Goal: Transaction & Acquisition: Purchase product/service

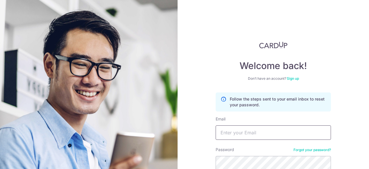
click at [281, 135] on input "Email" at bounding box center [273, 132] width 115 height 14
type input "[EMAIL_ADDRESS][DOMAIN_NAME]"
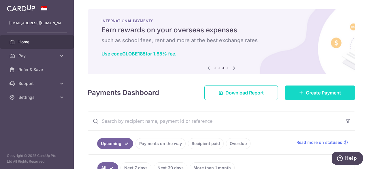
click at [307, 92] on span "Create Payment" at bounding box center [323, 92] width 35 height 7
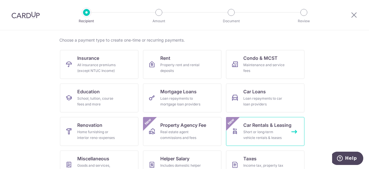
scroll to position [58, 0]
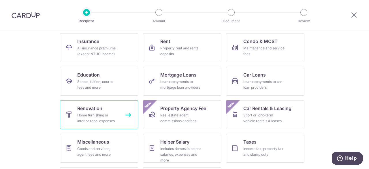
click at [102, 117] on div "Home furnishing or interior reno-expenses" at bounding box center [98, 118] width 42 height 12
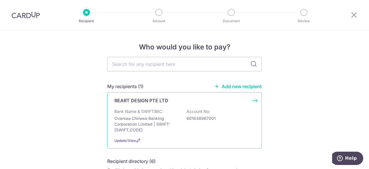
click at [168, 108] on div "REART DESIGN PTE LTD Bank Name & SWIFT/BIC: Oversea Chinese Banking Corporation…" at bounding box center [184, 120] width 155 height 56
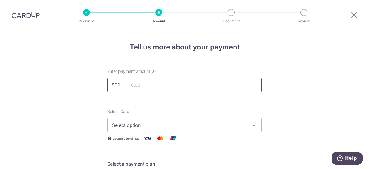
click at [161, 87] on input "text" at bounding box center [184, 85] width 155 height 14
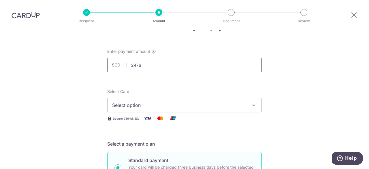
scroll to position [29, 0]
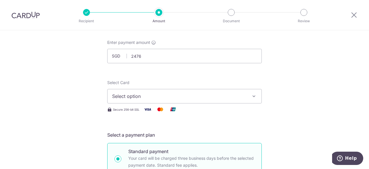
type input "2,476.00"
click at [166, 96] on span "Select option" at bounding box center [179, 96] width 134 height 7
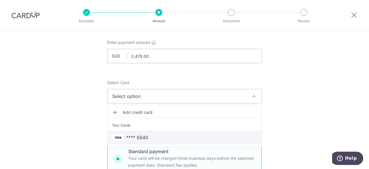
click at [139, 135] on span "**** 6840" at bounding box center [137, 137] width 22 height 7
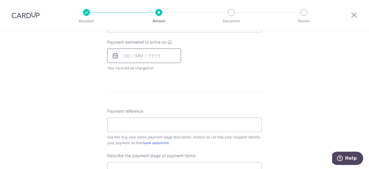
scroll to position [231, 0]
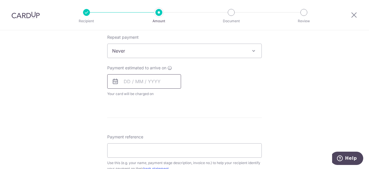
click at [149, 85] on input "text" at bounding box center [144, 81] width 74 height 14
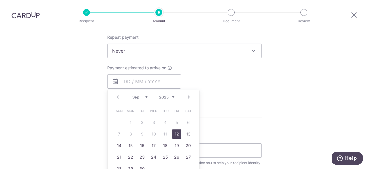
click at [187, 52] on span "Never" at bounding box center [185, 51] width 154 height 14
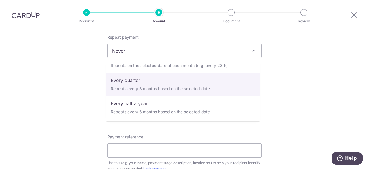
scroll to position [29, 0]
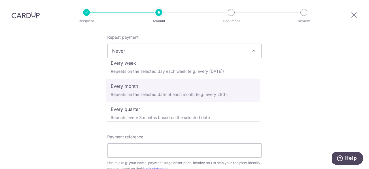
select select "3"
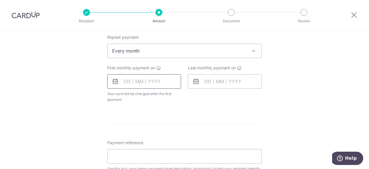
click at [161, 85] on input "text" at bounding box center [144, 81] width 74 height 14
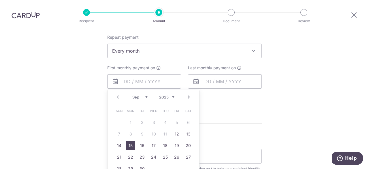
click at [132, 147] on link "15" at bounding box center [130, 145] width 9 height 9
type input "[DATE]"
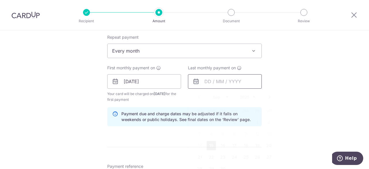
click at [223, 80] on input "text" at bounding box center [225, 81] width 74 height 14
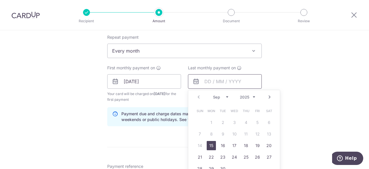
scroll to position [260, 0]
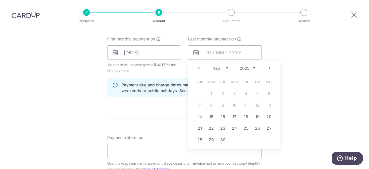
click at [266, 71] on link "Next" at bounding box center [269, 68] width 7 height 7
click at [209, 103] on link "8" at bounding box center [211, 104] width 9 height 9
type input "08/12/2025"
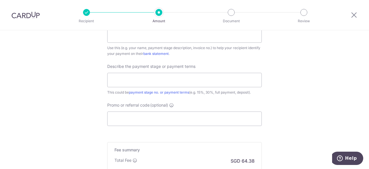
scroll to position [317, 0]
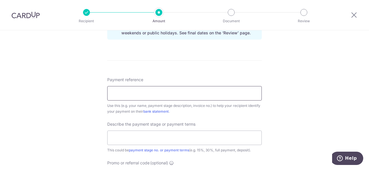
click at [160, 93] on input "Payment reference" at bounding box center [184, 93] width 155 height 14
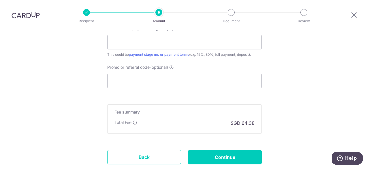
scroll to position [404, 0]
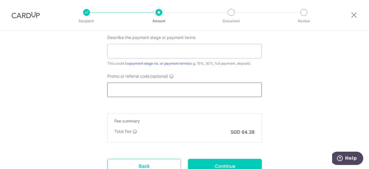
click at [160, 89] on input "Promo or referral code (optional)" at bounding box center [184, 90] width 155 height 14
paste input "REC185"
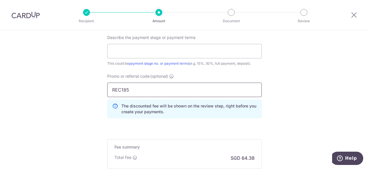
type input "REC185"
click at [135, 112] on p "The discounted fee will be shown on the review step, right before you create yo…" at bounding box center [189, 109] width 136 height 12
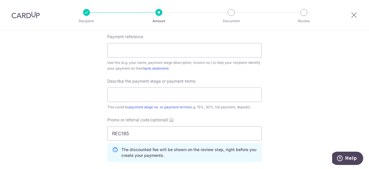
scroll to position [303, 0]
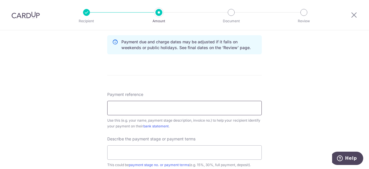
click at [124, 108] on input "Payment reference" at bounding box center [184, 108] width 155 height 14
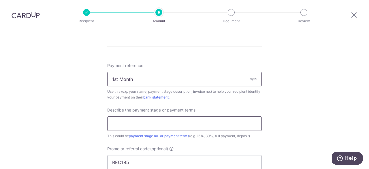
type input "1st Month"
click at [141, 123] on input "text" at bounding box center [184, 123] width 155 height 14
type input "1st Payment"
click at [135, 81] on input "1st Month" at bounding box center [184, 79] width 155 height 14
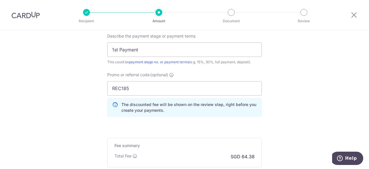
scroll to position [447, 0]
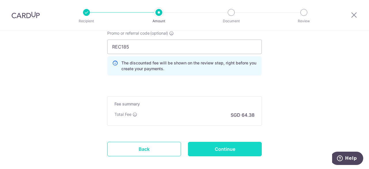
type input "1st Payment"
click at [215, 151] on input "Continue" at bounding box center [225, 149] width 74 height 14
type input "Create Schedule"
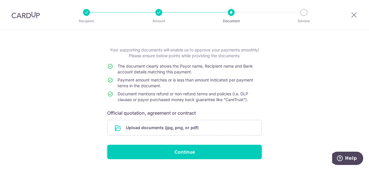
scroll to position [38, 0]
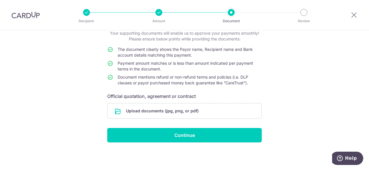
click at [162, 13] on div at bounding box center [159, 12] width 7 height 7
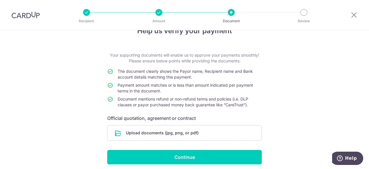
scroll to position [0, 0]
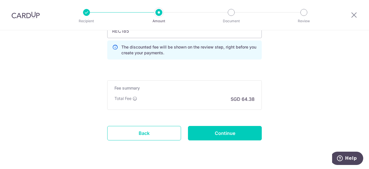
scroll to position [447, 0]
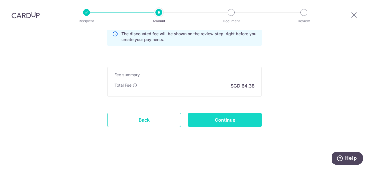
click at [204, 124] on input "Continue" at bounding box center [225, 120] width 74 height 14
type input "Update Schedule"
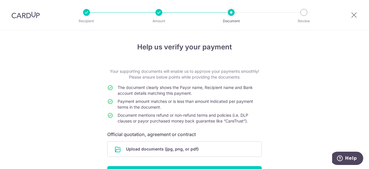
scroll to position [38, 0]
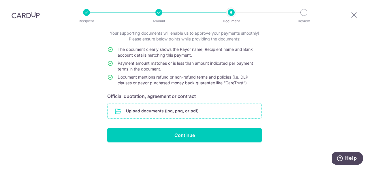
click at [188, 116] on input "file" at bounding box center [185, 110] width 154 height 15
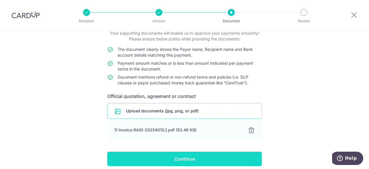
click at [206, 162] on input "Continue" at bounding box center [184, 158] width 155 height 14
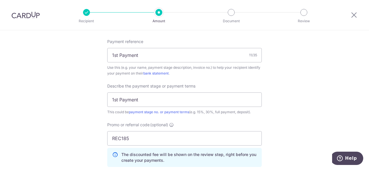
scroll to position [375, 0]
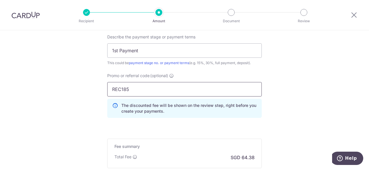
paste input "NO25ONE"
drag, startPoint x: 144, startPoint y: 93, endPoint x: 98, endPoint y: 93, distance: 46.7
type input "RENO25ONE"
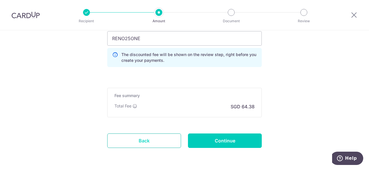
scroll to position [447, 0]
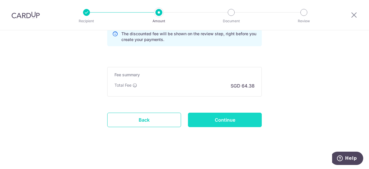
click at [203, 118] on input "Continue" at bounding box center [225, 120] width 74 height 14
type input "Update Schedule"
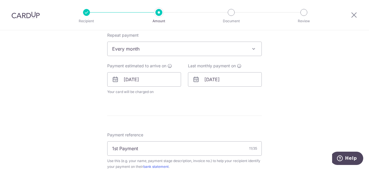
scroll to position [224, 0]
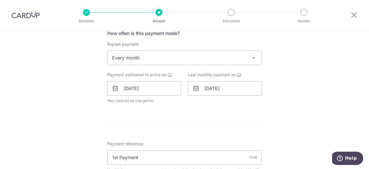
click at [174, 54] on span "Every month" at bounding box center [185, 58] width 154 height 14
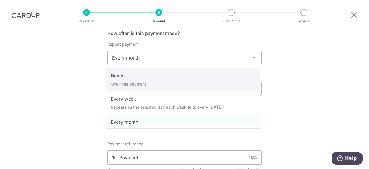
select select "1"
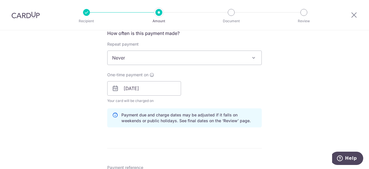
scroll to position [368, 0]
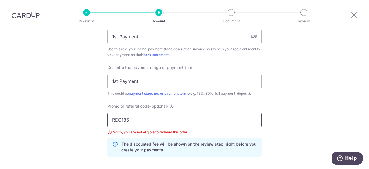
drag, startPoint x: 171, startPoint y: 121, endPoint x: 63, endPoint y: 119, distance: 107.1
paste input "NO25ONE"
type input "RENO25ONE"
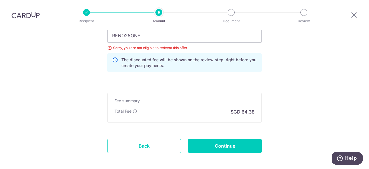
scroll to position [455, 0]
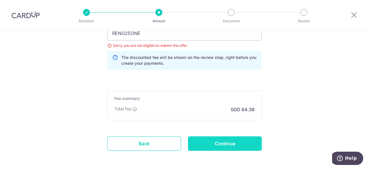
click at [205, 139] on input "Continue" at bounding box center [225, 143] width 74 height 14
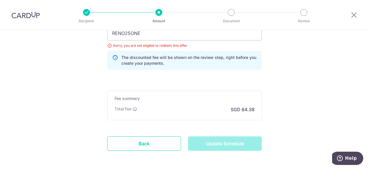
type input "Update Schedule"
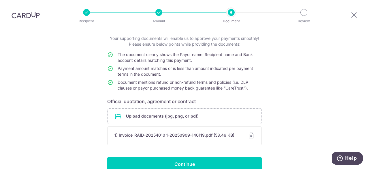
scroll to position [62, 0]
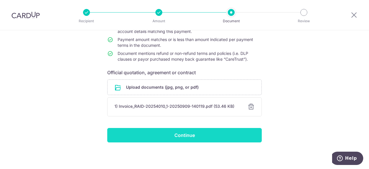
click at [183, 138] on input "Continue" at bounding box center [184, 135] width 155 height 14
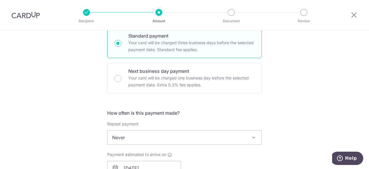
scroll to position [346, 0]
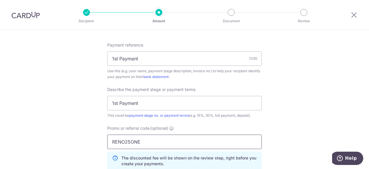
drag, startPoint x: 148, startPoint y: 139, endPoint x: 92, endPoint y: 130, distance: 57.3
paste input "MLTAX25R"
type input "MLTAX25R"
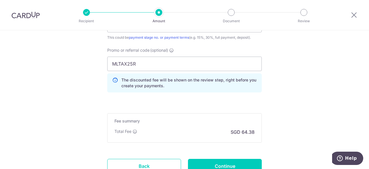
scroll to position [433, 0]
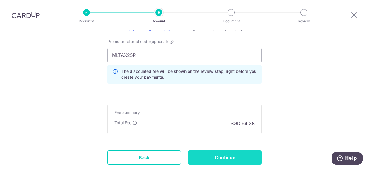
click at [202, 156] on input "Continue" at bounding box center [225, 157] width 74 height 14
type input "Update Schedule"
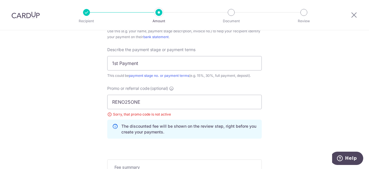
scroll to position [351, 0]
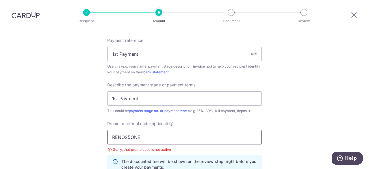
paste input "OFF225"
drag, startPoint x: 149, startPoint y: 136, endPoint x: 83, endPoint y: 134, distance: 65.5
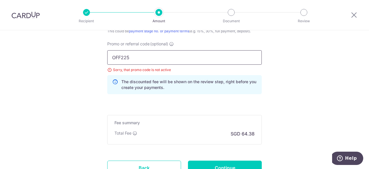
scroll to position [478, 0]
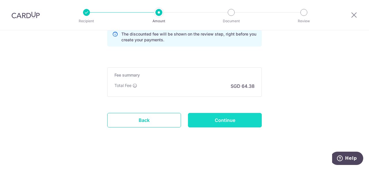
type input "OFF225"
click at [239, 115] on input "Continue" at bounding box center [225, 120] width 74 height 14
type input "Update Schedule"
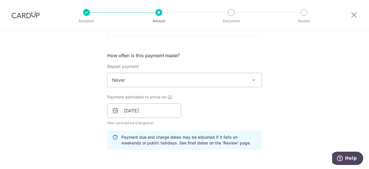
scroll to position [202, 0]
click at [175, 74] on span "Never" at bounding box center [185, 80] width 154 height 14
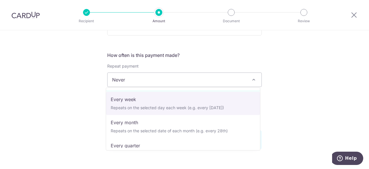
scroll to position [58, 0]
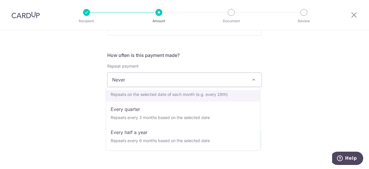
select select "3"
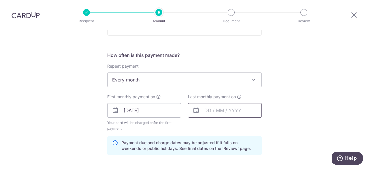
click at [219, 106] on input "text" at bounding box center [225, 110] width 74 height 14
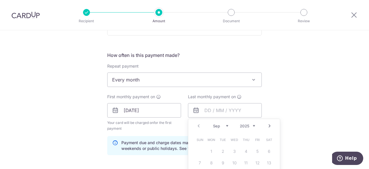
click at [267, 123] on link "Next" at bounding box center [269, 125] width 7 height 7
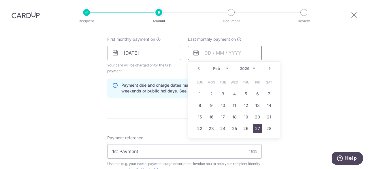
scroll to position [260, 0]
click at [209, 100] on link "9" at bounding box center [211, 104] width 9 height 9
type input "[DATE]"
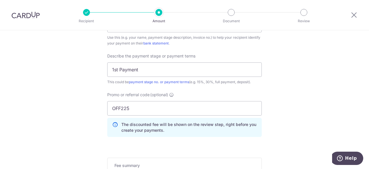
scroll to position [404, 0]
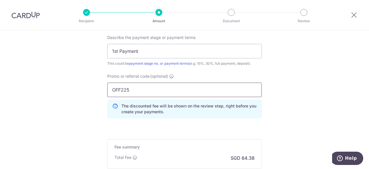
drag, startPoint x: 149, startPoint y: 88, endPoint x: 86, endPoint y: 90, distance: 62.7
type input "3HOME25R"
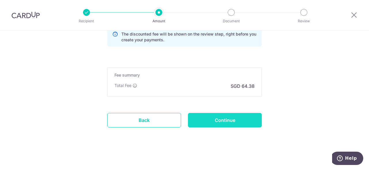
click at [238, 117] on input "Continue" at bounding box center [225, 120] width 74 height 14
type input "Update Schedule"
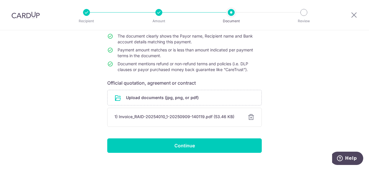
scroll to position [62, 0]
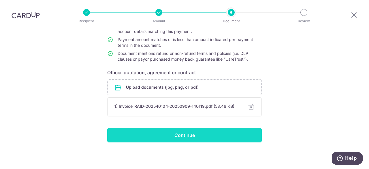
click at [210, 137] on input "Continue" at bounding box center [184, 135] width 155 height 14
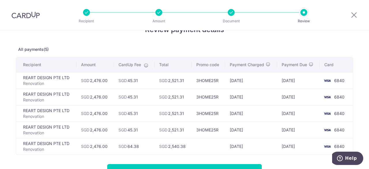
scroll to position [29, 0]
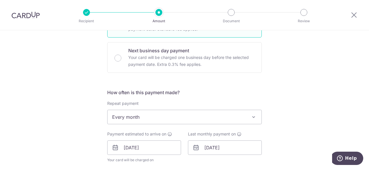
scroll to position [173, 0]
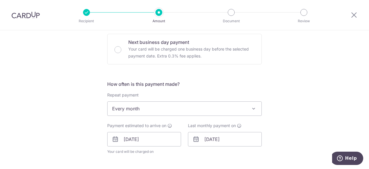
click at [162, 108] on span "Every month" at bounding box center [185, 109] width 154 height 14
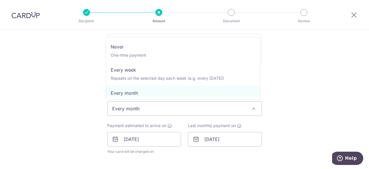
scroll to position [0, 0]
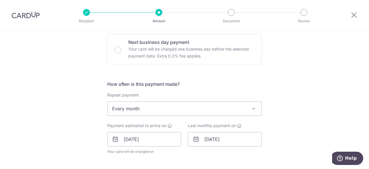
click at [58, 62] on div "Tell us more about your payment Enter payment amount SGD 2,476.00 2476.00 Selec…" at bounding box center [184, 150] width 369 height 587
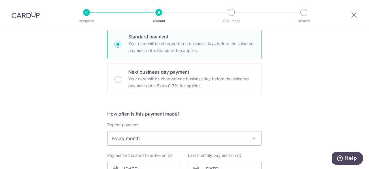
scroll to position [144, 0]
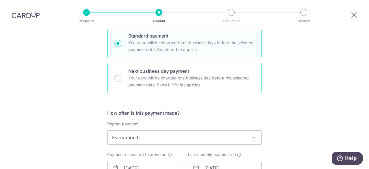
click at [139, 76] on p "Your card will be charged one business day before the selected payment date. Ex…" at bounding box center [191, 81] width 126 height 14
click at [121, 76] on input "Next business day payment Your card will be charged one business day before the…" at bounding box center [118, 78] width 7 height 7
radio input "false"
radio input "true"
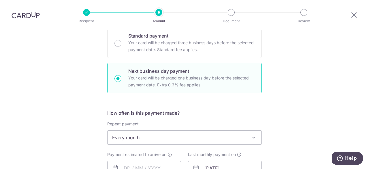
scroll to position [202, 0]
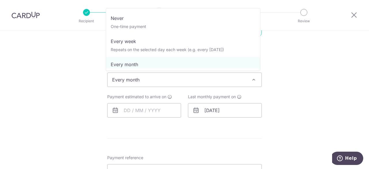
click at [136, 76] on span "Every month" at bounding box center [185, 80] width 154 height 14
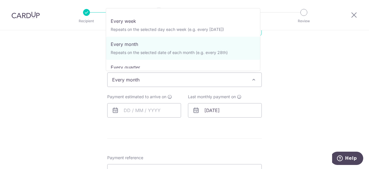
scroll to position [0, 0]
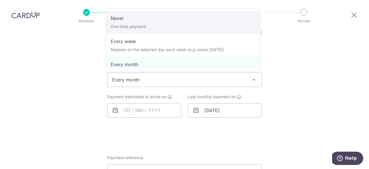
select select "1"
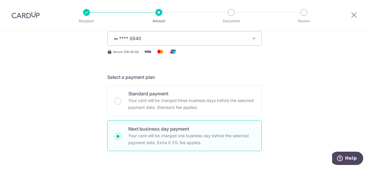
scroll to position [144, 0]
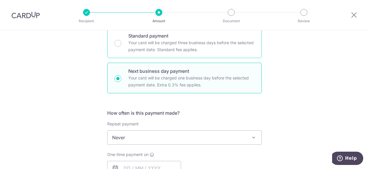
click at [132, 42] on p "Your card will be charged three business days before the selected payment date.…" at bounding box center [191, 46] width 126 height 14
click at [121, 42] on input "Standard payment Your card will be charged three business days before the selec…" at bounding box center [118, 43] width 7 height 7
radio input "true"
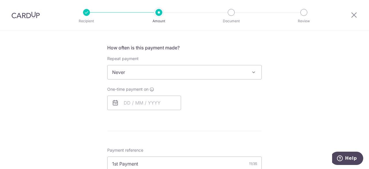
scroll to position [231, 0]
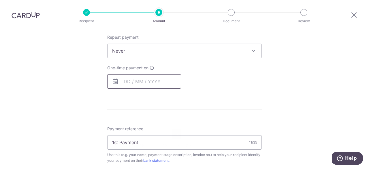
click at [124, 81] on input "text" at bounding box center [144, 81] width 74 height 14
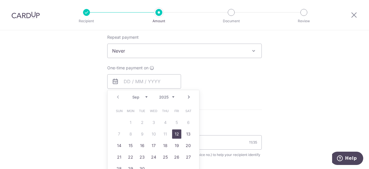
drag, startPoint x: 175, startPoint y: 132, endPoint x: 96, endPoint y: 83, distance: 93.1
click at [175, 132] on link "12" at bounding box center [176, 133] width 9 height 9
type input "12/09/2025"
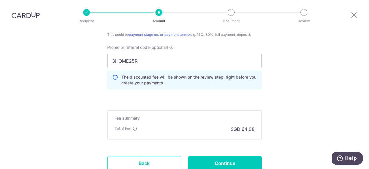
scroll to position [433, 0]
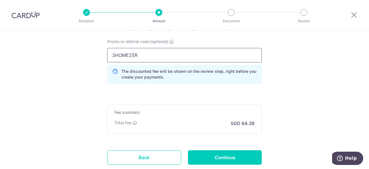
drag, startPoint x: 154, startPoint y: 55, endPoint x: 97, endPoint y: 59, distance: 57.5
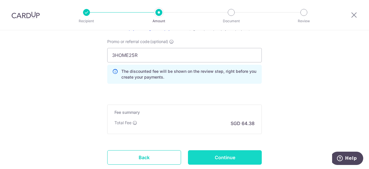
click at [223, 156] on input "Continue" at bounding box center [225, 157] width 74 height 14
type input "Update Schedule"
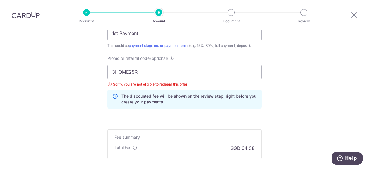
scroll to position [380, 0]
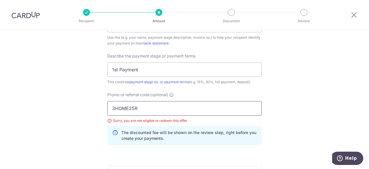
drag, startPoint x: 144, startPoint y: 110, endPoint x: 83, endPoint y: 110, distance: 60.9
paste input "RENO25ONE"
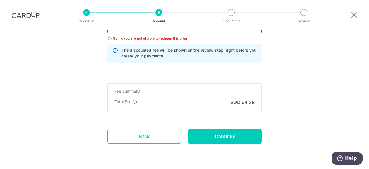
scroll to position [466, 0]
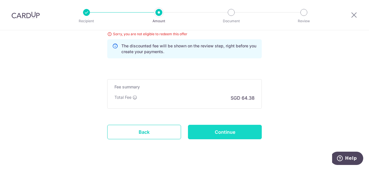
type input "RENO25ONE"
click at [202, 132] on input "Continue" at bounding box center [225, 132] width 74 height 14
type input "Update Schedule"
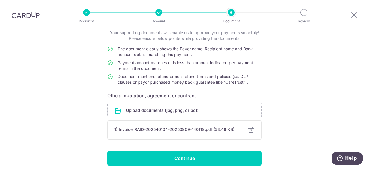
scroll to position [62, 0]
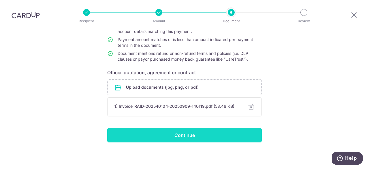
click at [207, 139] on input "Continue" at bounding box center [184, 135] width 155 height 14
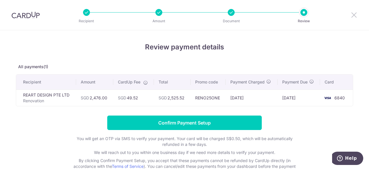
click at [354, 15] on icon at bounding box center [354, 14] width 7 height 7
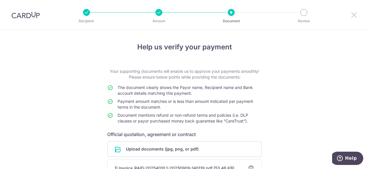
click at [355, 16] on icon at bounding box center [354, 14] width 7 height 7
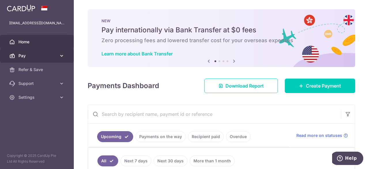
click at [28, 55] on span "Pay" at bounding box center [37, 56] width 38 height 6
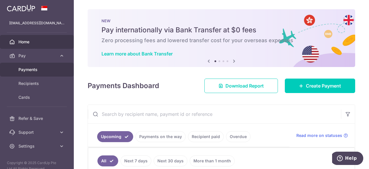
click at [33, 68] on span "Payments" at bounding box center [37, 70] width 38 height 6
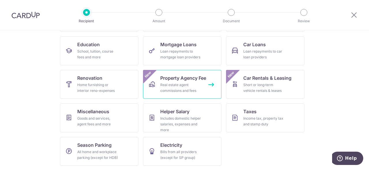
scroll to position [89, 0]
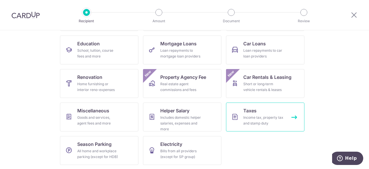
click at [265, 122] on div "Income tax, property tax and stamp duty" at bounding box center [265, 121] width 42 height 12
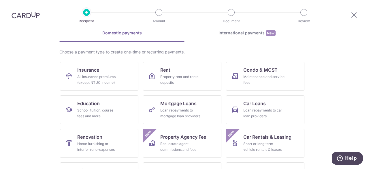
scroll to position [58, 0]
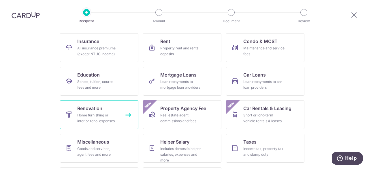
click at [111, 113] on div "Home furnishing or interior reno-expenses" at bounding box center [98, 118] width 42 height 12
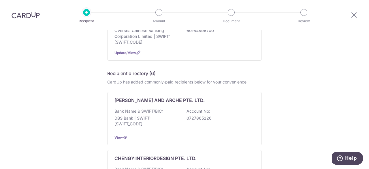
scroll to position [20, 0]
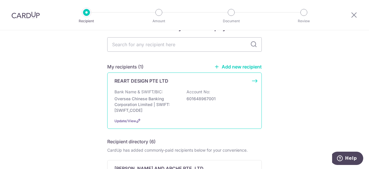
click at [148, 104] on p "Oversea Chinese Banking Corporation Limited | SWIFT: [SWIFT_CODE]" at bounding box center [147, 104] width 65 height 17
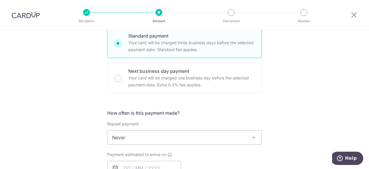
scroll to position [173, 0]
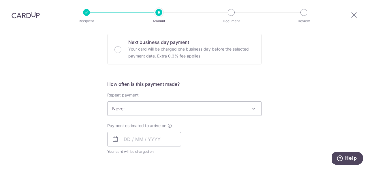
click at [153, 108] on span "Never" at bounding box center [185, 109] width 154 height 14
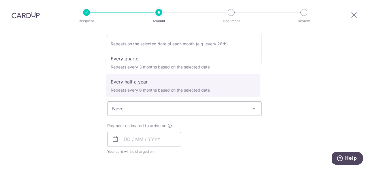
scroll to position [29, 0]
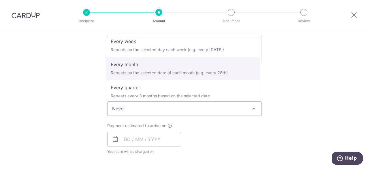
select select "3"
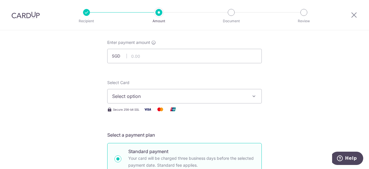
scroll to position [0, 0]
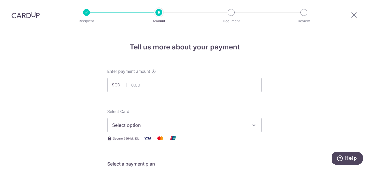
click at [146, 127] on span "Select option" at bounding box center [179, 124] width 134 height 7
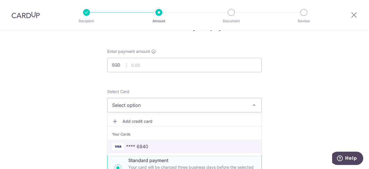
scroll to position [29, 0]
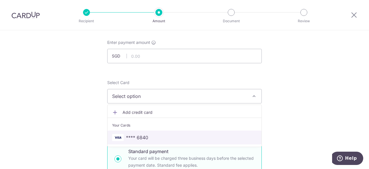
click at [154, 137] on span "**** 6840" at bounding box center [184, 137] width 145 height 7
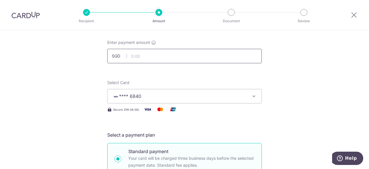
click at [165, 57] on input "text" at bounding box center [184, 56] width 155 height 14
type input "247.60"
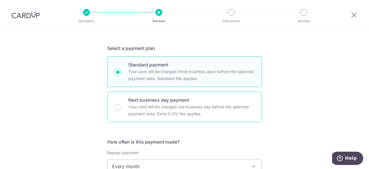
scroll to position [202, 0]
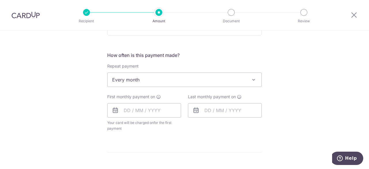
click at [163, 117] on div "First monthly payment on Your card will be charged on for the first payment * I…" at bounding box center [144, 113] width 74 height 38
drag, startPoint x: 163, startPoint y: 113, endPoint x: 161, endPoint y: 117, distance: 5.0
click at [163, 113] on input "text" at bounding box center [144, 110] width 74 height 14
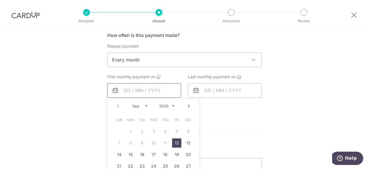
scroll to position [231, 0]
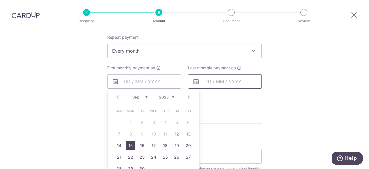
drag, startPoint x: 127, startPoint y: 146, endPoint x: 208, endPoint y: 77, distance: 106.8
click at [127, 146] on link "15" at bounding box center [130, 145] width 9 height 9
type input "15/09/2025"
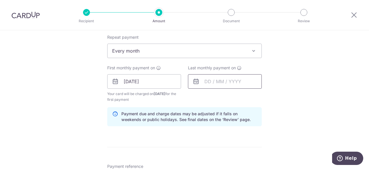
click at [217, 78] on input "text" at bounding box center [225, 81] width 74 height 14
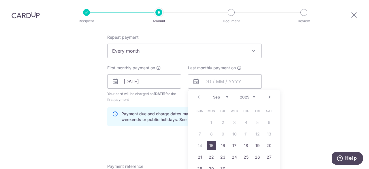
click at [269, 95] on link "Next" at bounding box center [269, 96] width 7 height 7
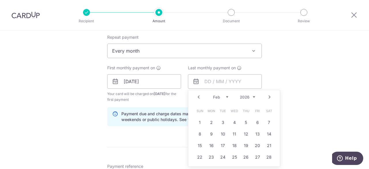
click at [269, 95] on link "Next" at bounding box center [269, 96] width 7 height 7
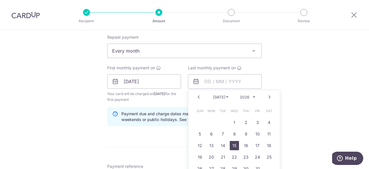
click at [231, 145] on link "15" at bounding box center [234, 145] width 9 height 9
type input "15/07/2026"
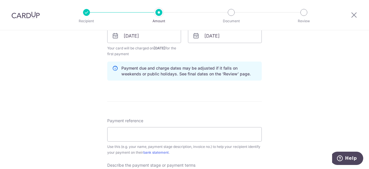
scroll to position [346, 0]
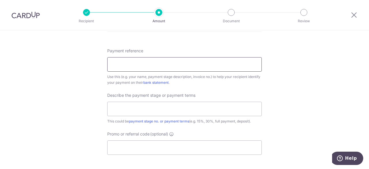
click at [177, 69] on input "Payment reference" at bounding box center [184, 64] width 155 height 14
type input "1st Payment"
click at [149, 103] on input "text" at bounding box center [184, 109] width 155 height 14
type input "1st Payment"
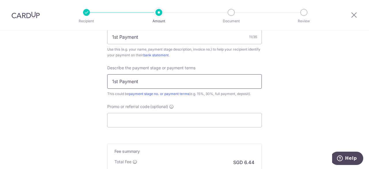
scroll to position [404, 0]
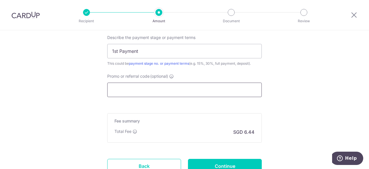
click at [154, 89] on input "Promo or referral code (optional)" at bounding box center [184, 90] width 155 height 14
click at [155, 94] on input "Promo or referral code (optional)" at bounding box center [184, 90] width 155 height 14
click at [165, 92] on input "Promo or referral code (optional)" at bounding box center [184, 90] width 155 height 14
click at [159, 89] on input "Promo or referral code (optional)" at bounding box center [184, 90] width 155 height 14
click at [146, 89] on input "Promo or referral code (optional)" at bounding box center [184, 90] width 155 height 14
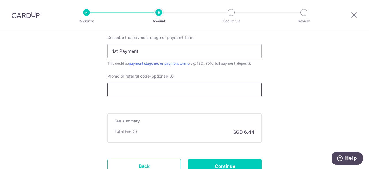
click at [136, 86] on input "Promo or referral code (optional)" at bounding box center [184, 90] width 155 height 14
paste input "OFF225"
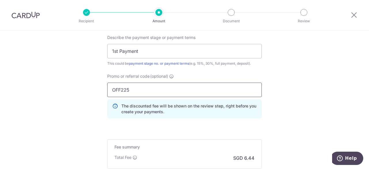
scroll to position [476, 0]
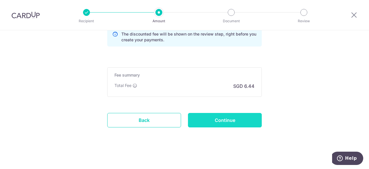
type input "OFF225"
click at [219, 125] on input "Continue" at bounding box center [225, 120] width 74 height 14
type input "Create Schedule"
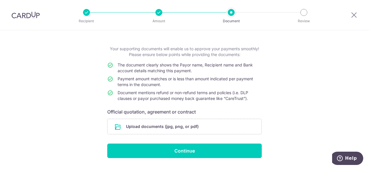
scroll to position [38, 0]
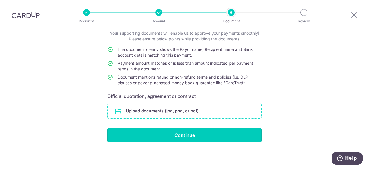
drag, startPoint x: 201, startPoint y: 134, endPoint x: 201, endPoint y: 108, distance: 25.4
click at [201, 108] on form "Your supporting documents will enable us to approve your payments smoothly! Ple…" at bounding box center [184, 86] width 155 height 112
click at [199, 109] on input "file" at bounding box center [185, 110] width 154 height 15
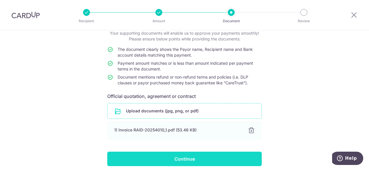
click at [219, 158] on input "Continue" at bounding box center [184, 158] width 155 height 14
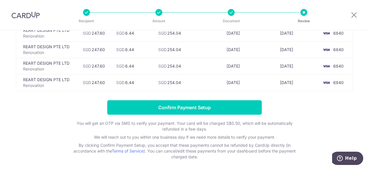
scroll to position [203, 0]
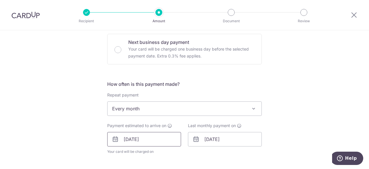
scroll to position [346, 0]
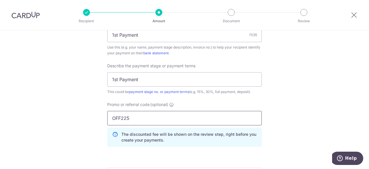
drag, startPoint x: 152, startPoint y: 120, endPoint x: 97, endPoint y: 119, distance: 55.7
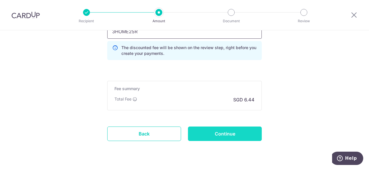
type input "3HOME25R"
click at [209, 128] on input "Continue" at bounding box center [225, 133] width 74 height 14
type input "Update Schedule"
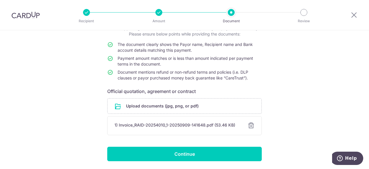
scroll to position [62, 0]
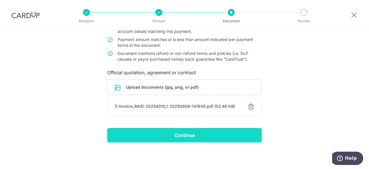
click at [214, 133] on input "Continue" at bounding box center [184, 135] width 155 height 14
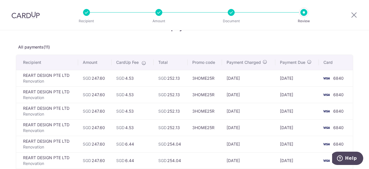
scroll to position [29, 0]
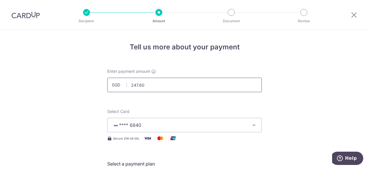
drag, startPoint x: 150, startPoint y: 84, endPoint x: 100, endPoint y: 90, distance: 49.7
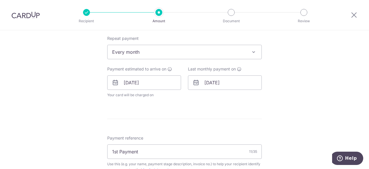
scroll to position [231, 0]
click at [233, 80] on input "15/07/2026" at bounding box center [225, 81] width 74 height 14
type input "618.00"
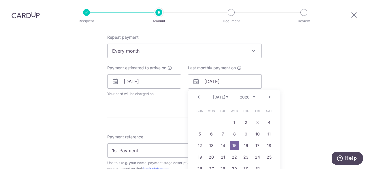
click at [268, 93] on link "Next" at bounding box center [269, 96] width 7 height 7
click at [268, 95] on link "Next" at bounding box center [269, 96] width 7 height 7
click at [198, 97] on link "Prev" at bounding box center [198, 96] width 7 height 7
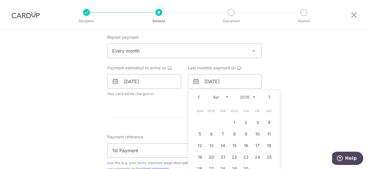
click at [198, 97] on link "Prev" at bounding box center [198, 96] width 7 height 7
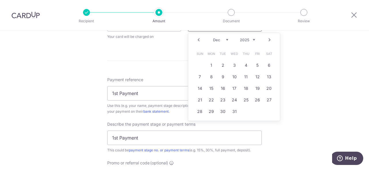
scroll to position [289, 0]
click at [246, 89] on link "18" at bounding box center [246, 87] width 9 height 9
type input "18/12/2025"
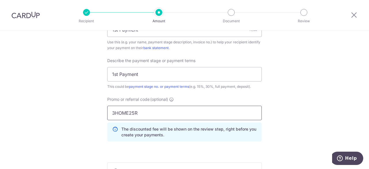
scroll to position [433, 0]
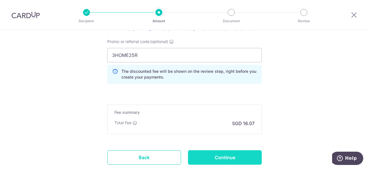
click at [222, 157] on input "Continue" at bounding box center [225, 157] width 74 height 14
type input "Update Schedule"
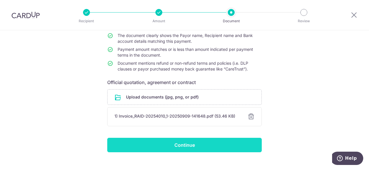
scroll to position [62, 0]
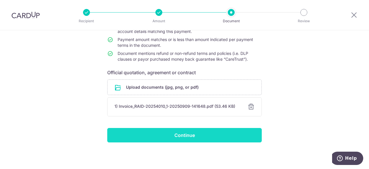
click at [232, 129] on input "Continue" at bounding box center [184, 135] width 155 height 14
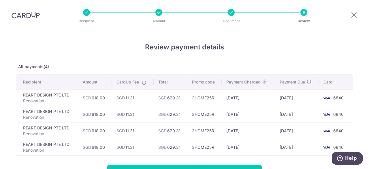
click at [358, 143] on div "Review payment details All payments(4) Recipient Amount CardUp Fee Total Promo …" at bounding box center [184, 144] width 369 height 228
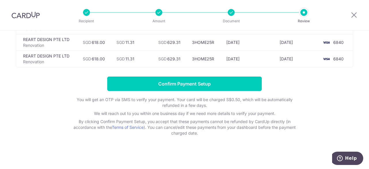
scroll to position [31, 0]
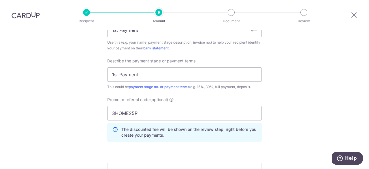
scroll to position [375, 0]
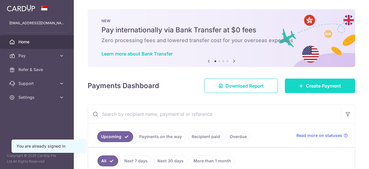
click at [301, 85] on link "Create Payment" at bounding box center [320, 85] width 70 height 14
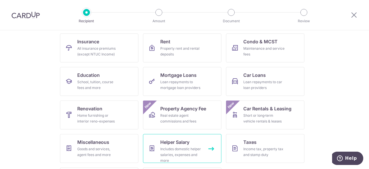
scroll to position [89, 0]
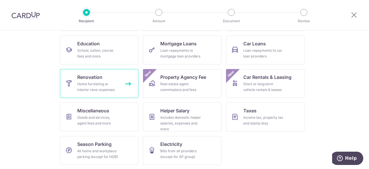
click at [111, 90] on div "Home furnishing or interior reno-expenses" at bounding box center [98, 87] width 42 height 12
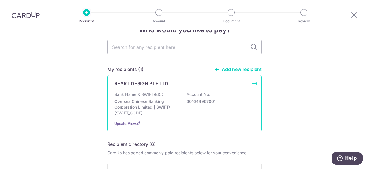
scroll to position [58, 0]
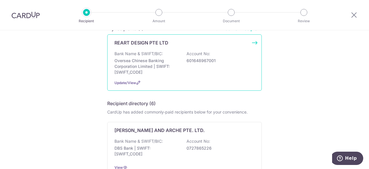
click at [163, 57] on div "Bank Name & SWIFT/BIC: Oversea Chinese Banking Corporation Limited | SWIFT: [SW…" at bounding box center [185, 63] width 140 height 24
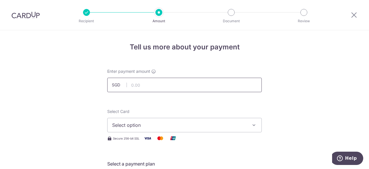
click at [139, 86] on input "text" at bounding box center [184, 85] width 155 height 14
type input "618.00"
click at [157, 123] on span "Select option" at bounding box center [179, 124] width 134 height 7
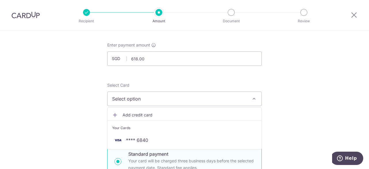
scroll to position [58, 0]
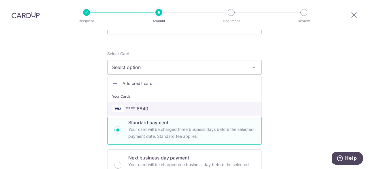
click at [149, 106] on span "**** 6840" at bounding box center [184, 108] width 145 height 7
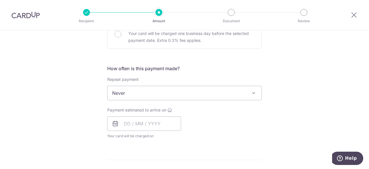
scroll to position [231, 0]
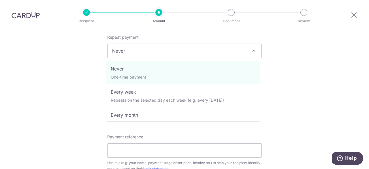
click at [157, 50] on span "Never" at bounding box center [185, 51] width 154 height 14
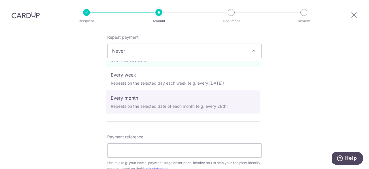
scroll to position [29, 0]
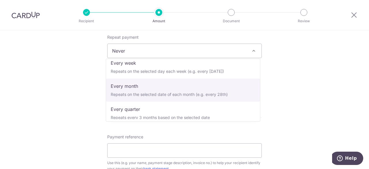
select select "3"
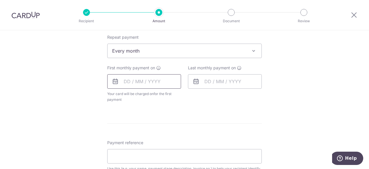
click at [160, 83] on input "text" at bounding box center [144, 81] width 74 height 14
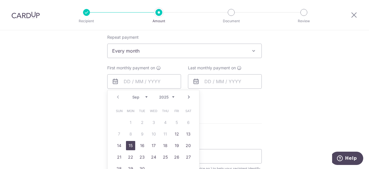
click at [131, 143] on link "15" at bounding box center [130, 145] width 9 height 9
type input "[DATE]"
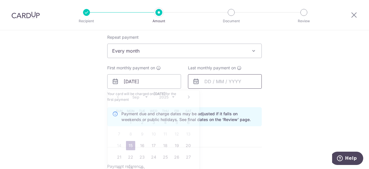
click at [207, 82] on input "text" at bounding box center [225, 81] width 74 height 14
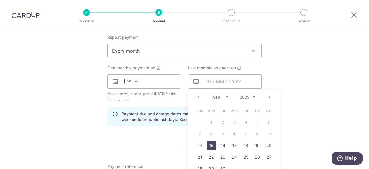
click at [268, 95] on link "Next" at bounding box center [269, 96] width 7 height 7
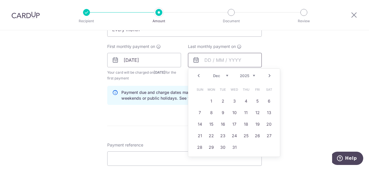
scroll to position [260, 0]
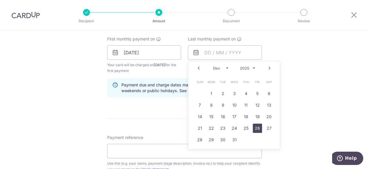
click at [254, 126] on link "26" at bounding box center [257, 128] width 9 height 9
type input "[DATE]"
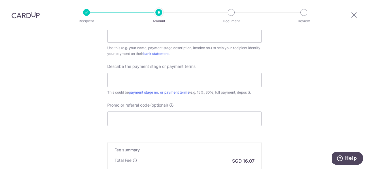
scroll to position [317, 0]
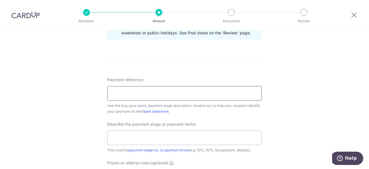
click at [163, 94] on input "Payment reference" at bounding box center [184, 93] width 155 height 14
type input "1st Payment"
click at [161, 139] on input "text" at bounding box center [184, 137] width 155 height 14
type input "1st Payment"
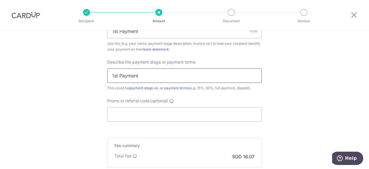
scroll to position [433, 0]
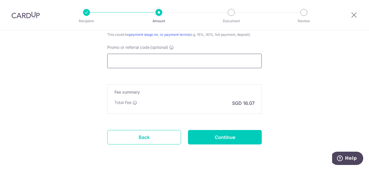
click at [162, 57] on input "Promo or referral code (optional)" at bounding box center [184, 61] width 155 height 14
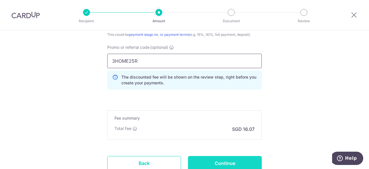
type input "3HOME25R"
click at [212, 158] on input "Continue" at bounding box center [225, 163] width 74 height 14
type input "Create Schedule"
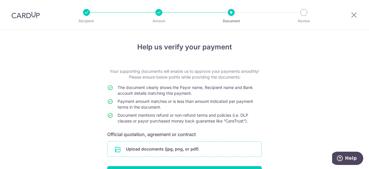
scroll to position [29, 0]
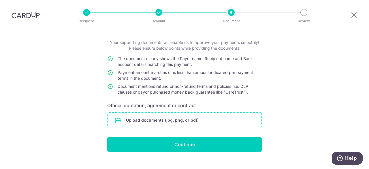
click at [189, 117] on input "file" at bounding box center [185, 120] width 154 height 15
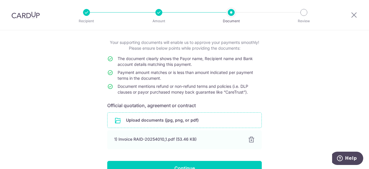
scroll to position [62, 0]
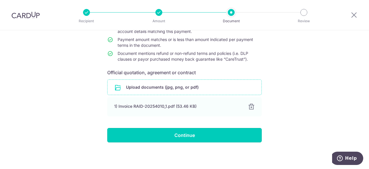
click at [213, 135] on input "Continue" at bounding box center [184, 135] width 155 height 14
